Goal: Transaction & Acquisition: Purchase product/service

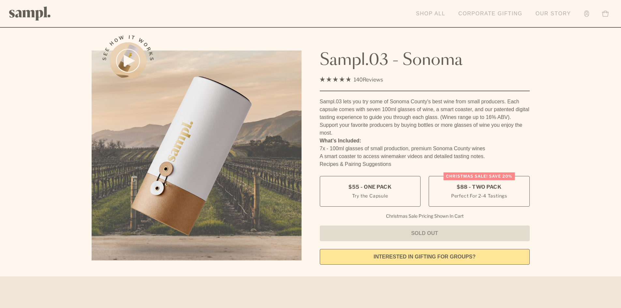
click at [426, 15] on link "Shop All" at bounding box center [431, 14] width 36 height 14
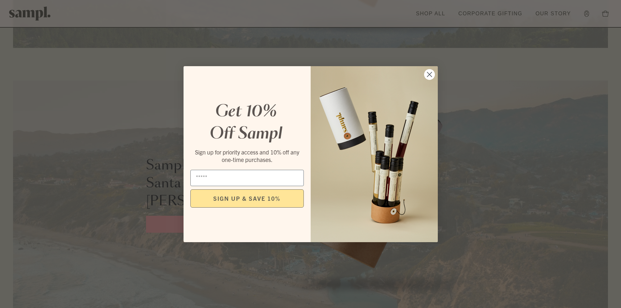
scroll to position [1109, 0]
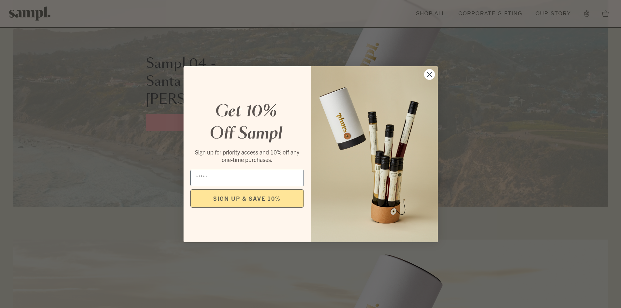
click at [429, 76] on circle "Close dialog" at bounding box center [429, 74] width 11 height 11
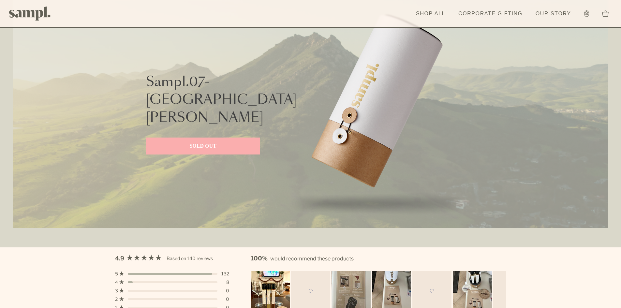
scroll to position [1728, 0]
